Goal: Task Accomplishment & Management: Manage account settings

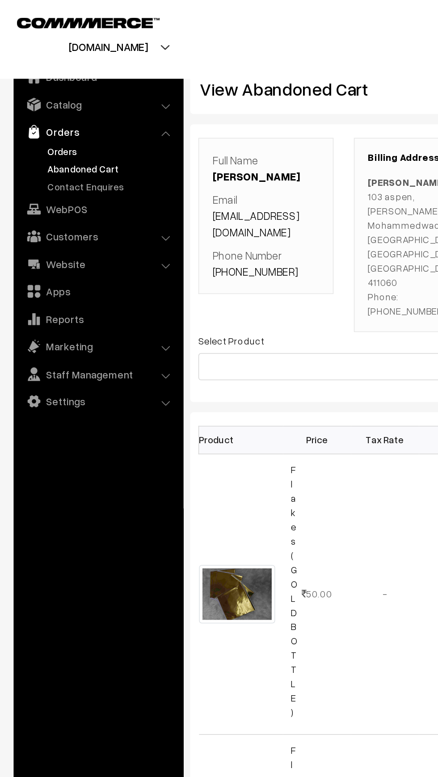
click at [35, 96] on link "Orders" at bounding box center [73, 99] width 88 height 9
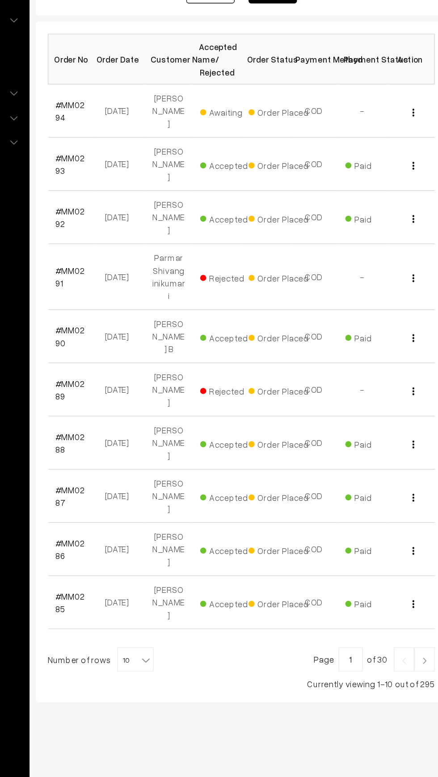
click at [414, 646] on img at bounding box center [412, 648] width 8 height 5
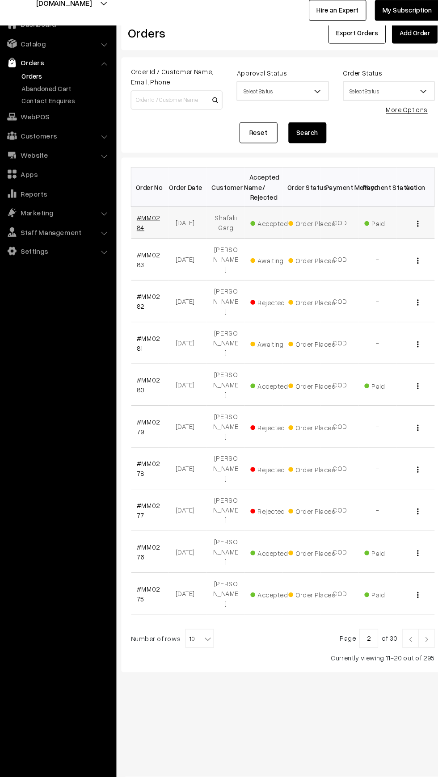
click at [141, 241] on link "#MM0284" at bounding box center [151, 237] width 22 height 17
